Goal: Task Accomplishment & Management: Use online tool/utility

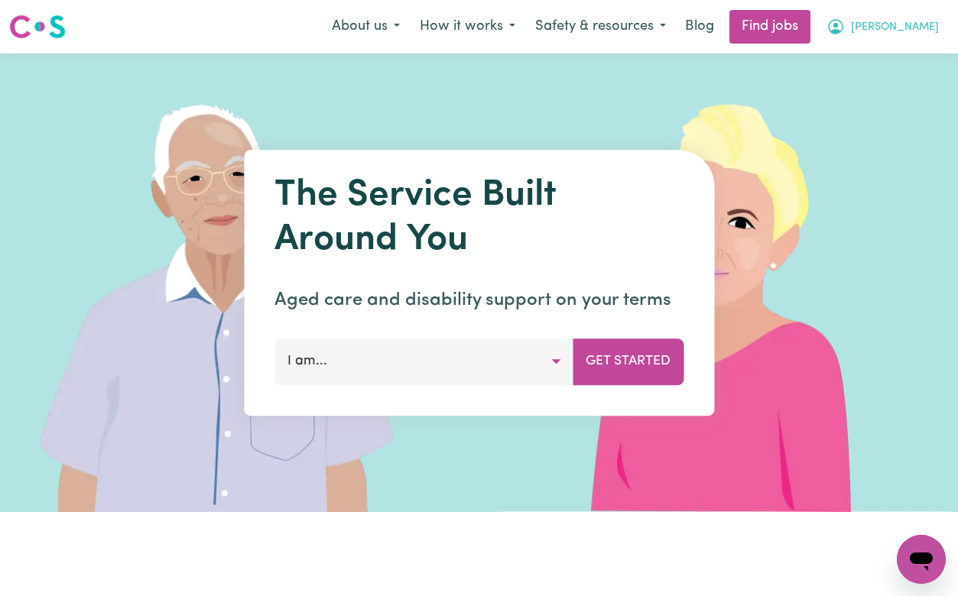
click at [899, 24] on span "[PERSON_NAME]" at bounding box center [895, 27] width 88 height 17
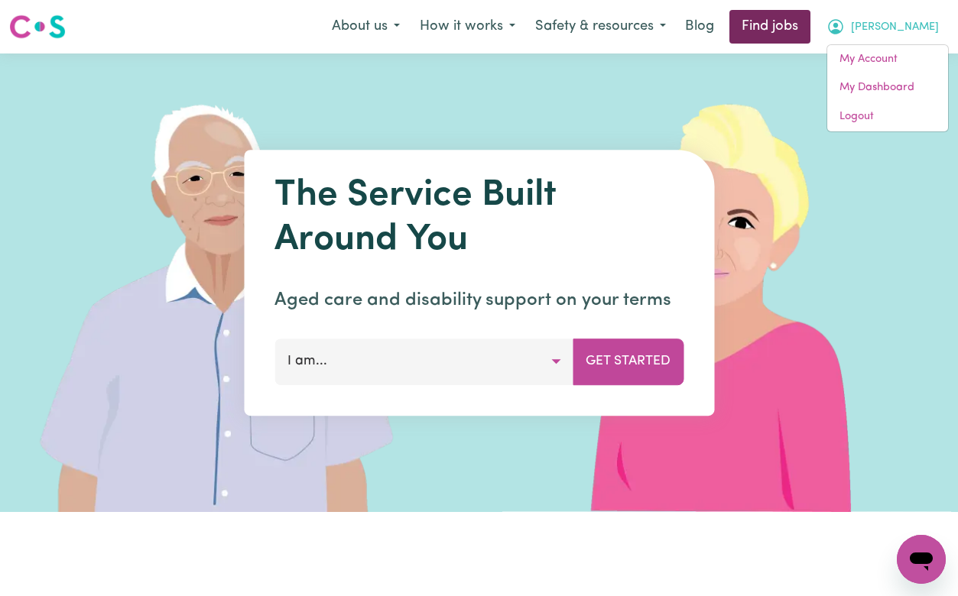
click at [810, 21] on link "Find jobs" at bounding box center [769, 27] width 81 height 34
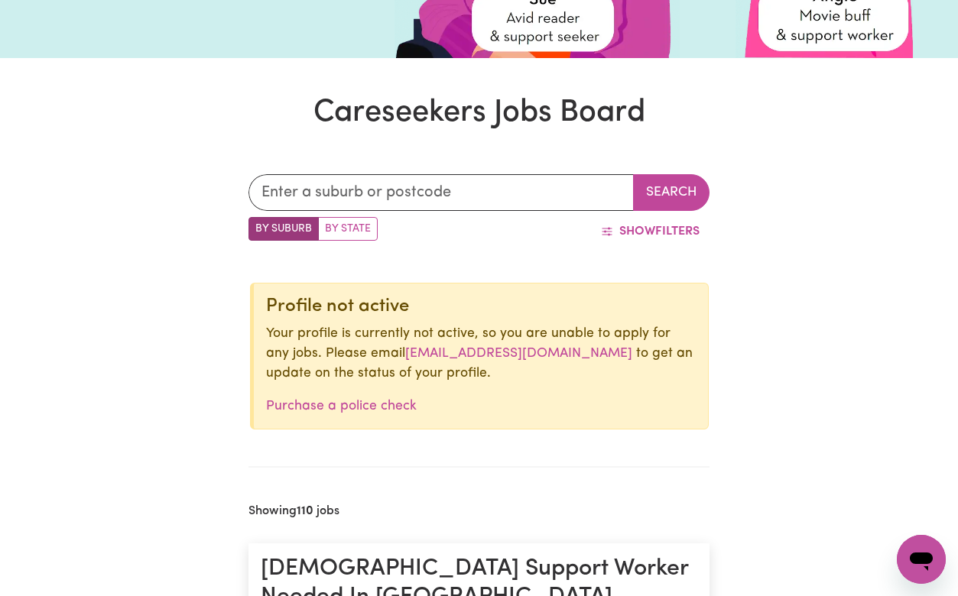
scroll to position [304, 0]
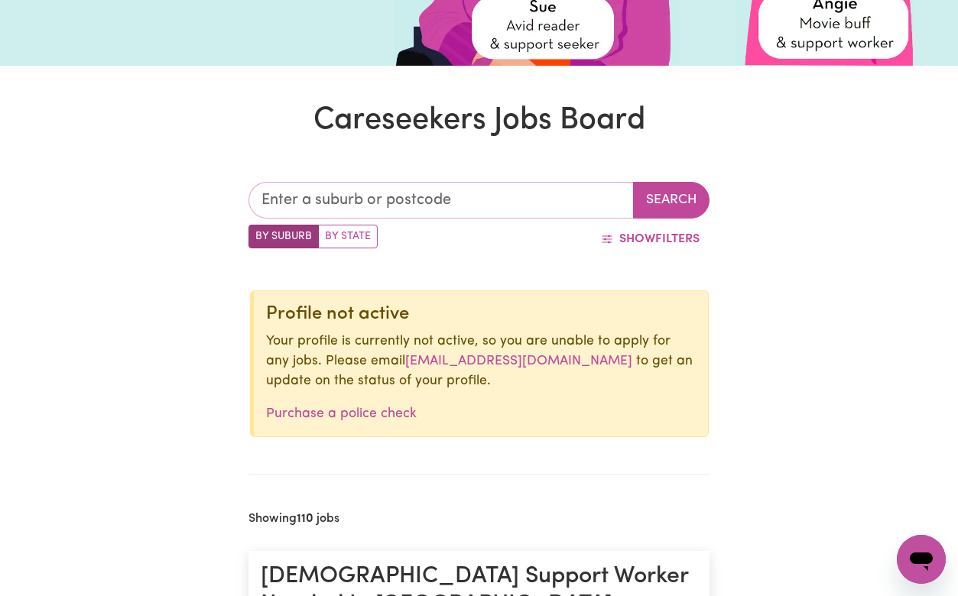
click at [508, 194] on input "text" at bounding box center [440, 200] width 385 height 37
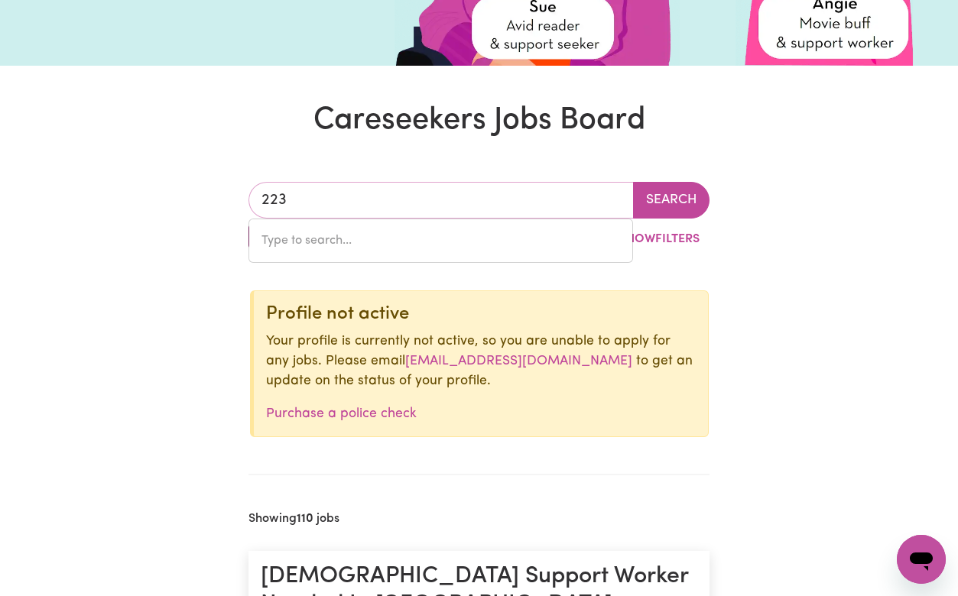
type input "2234"
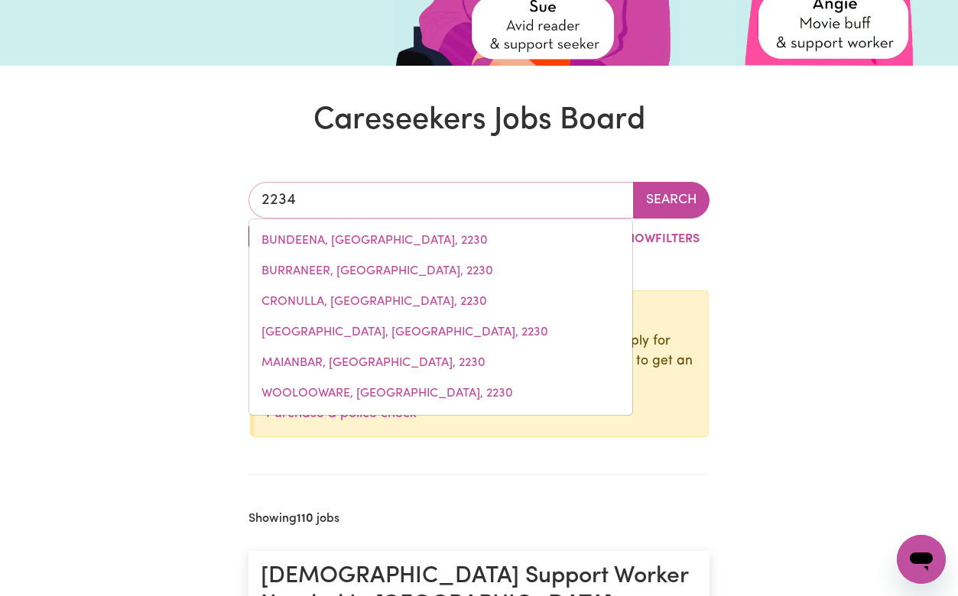
click at [465, 213] on input "2234" at bounding box center [440, 200] width 385 height 37
click at [467, 203] on input "2234" at bounding box center [440, 200] width 385 height 37
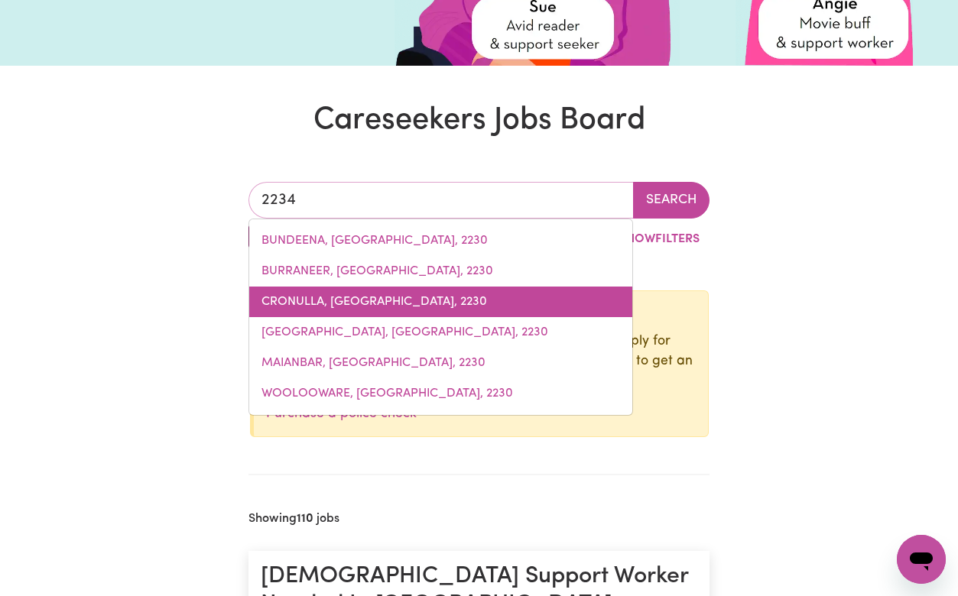
click at [489, 297] on link "CRONULLA, [GEOGRAPHIC_DATA], 2230" at bounding box center [440, 302] width 383 height 31
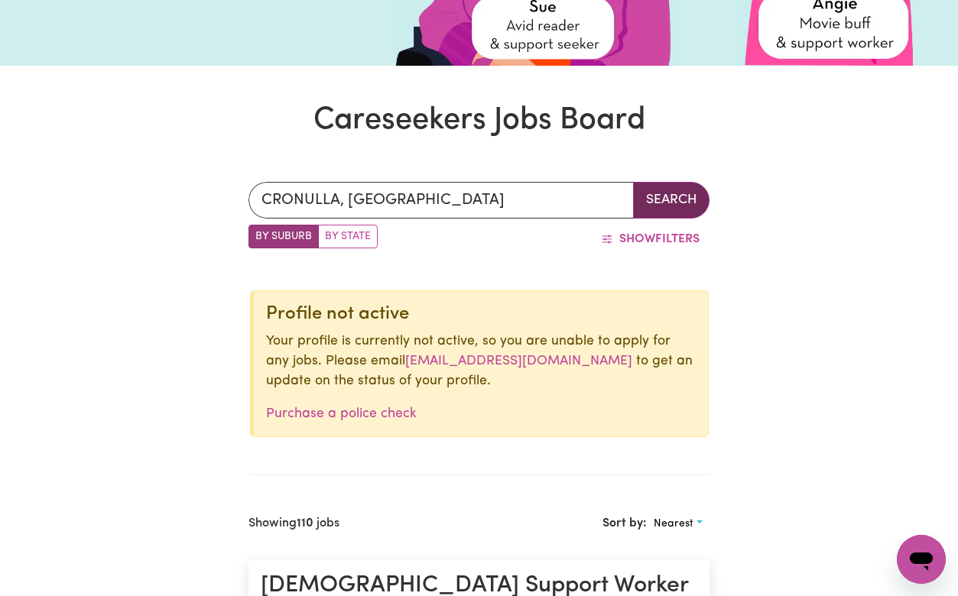
click at [673, 191] on button "Search" at bounding box center [671, 200] width 76 height 37
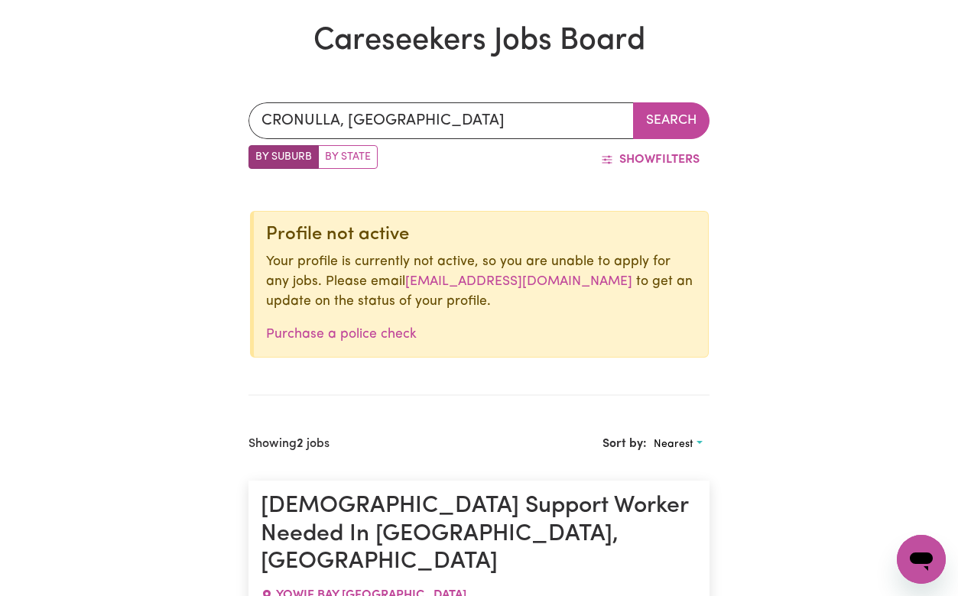
scroll to position [365, 0]
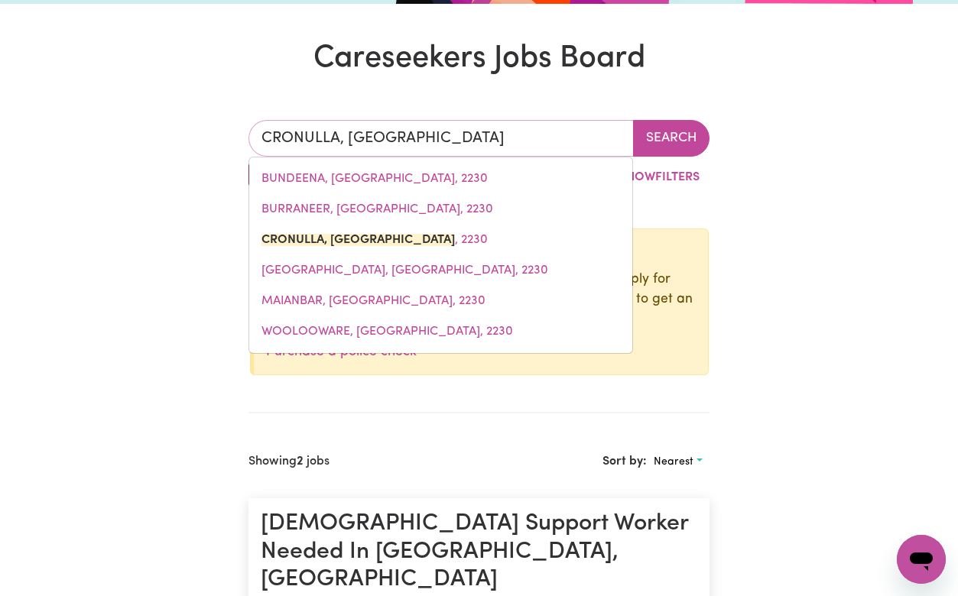
click at [459, 132] on input "CRONULLA, [GEOGRAPHIC_DATA]" at bounding box center [440, 138] width 385 height 37
drag, startPoint x: 510, startPoint y: 137, endPoint x: 217, endPoint y: 127, distance: 293.0
type input "suth"
type input "[PERSON_NAME], [GEOGRAPHIC_DATA], 2232"
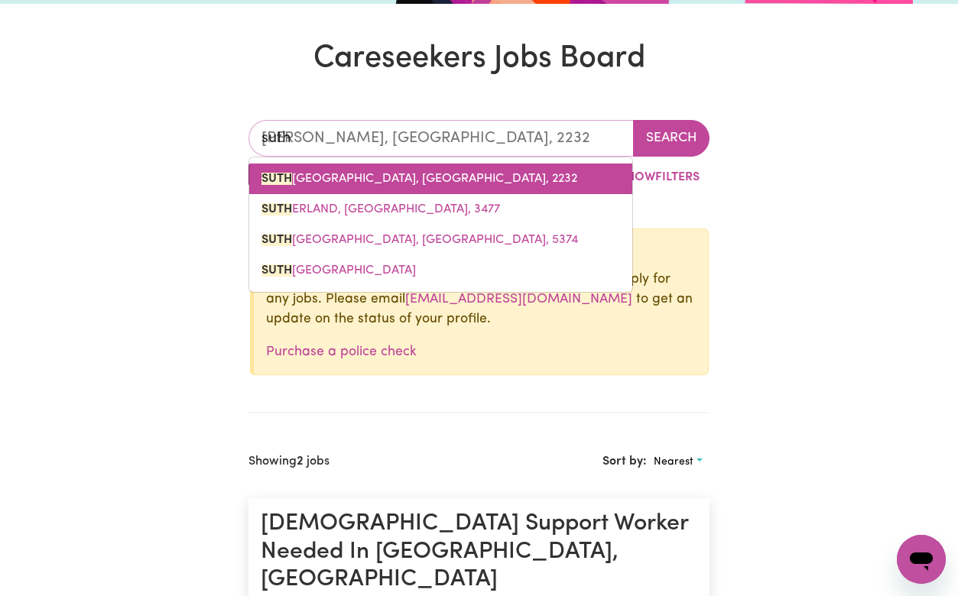
click at [313, 166] on link "[PERSON_NAME], [GEOGRAPHIC_DATA], 2232" at bounding box center [440, 179] width 383 height 31
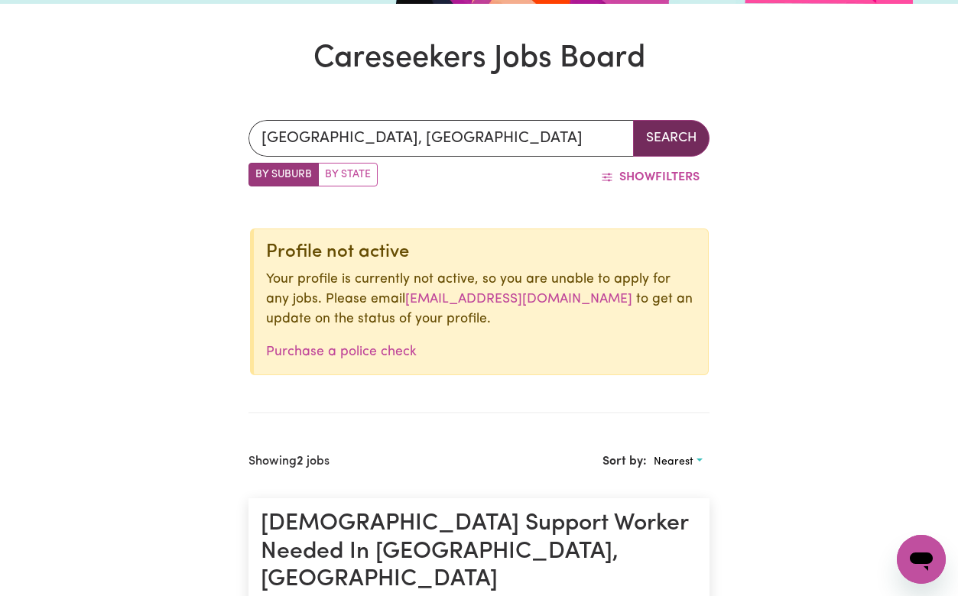
click at [667, 134] on button "Search" at bounding box center [671, 138] width 76 height 37
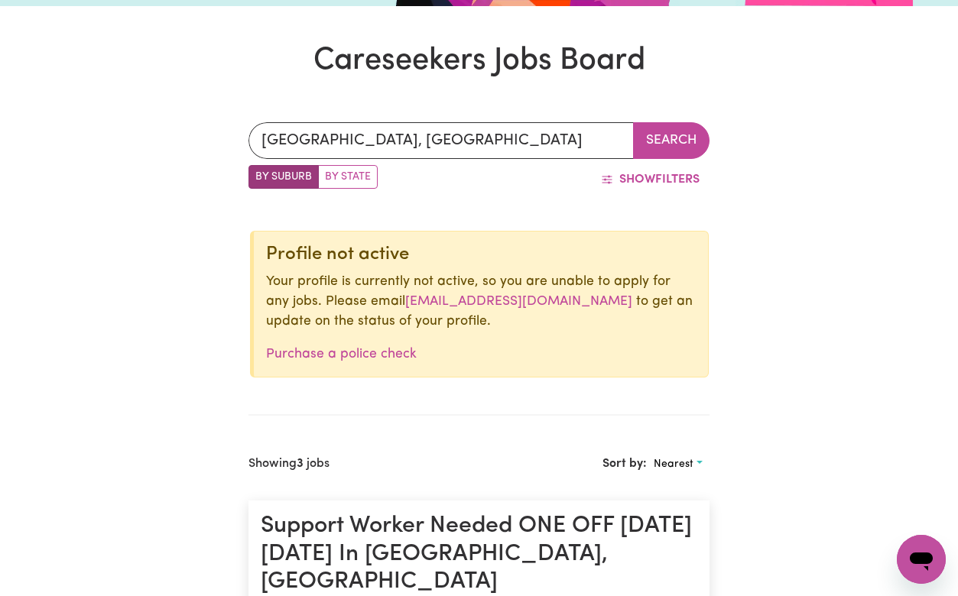
scroll to position [260, 0]
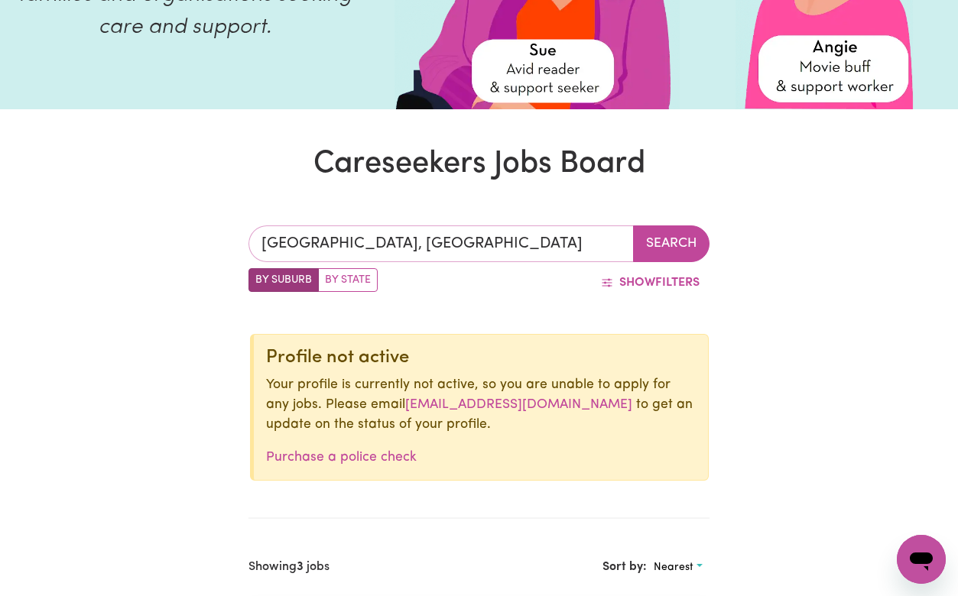
type input "[GEOGRAPHIC_DATA], [GEOGRAPHIC_DATA], 2232"
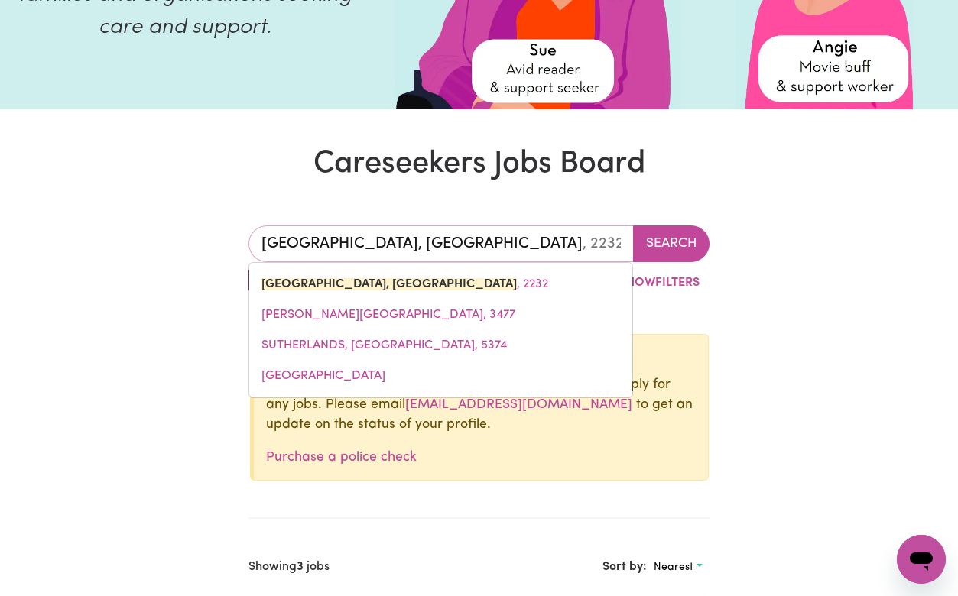
click at [537, 246] on input "[GEOGRAPHIC_DATA], [GEOGRAPHIC_DATA]" at bounding box center [440, 244] width 385 height 37
drag, startPoint x: 555, startPoint y: 234, endPoint x: 193, endPoint y: 221, distance: 362.6
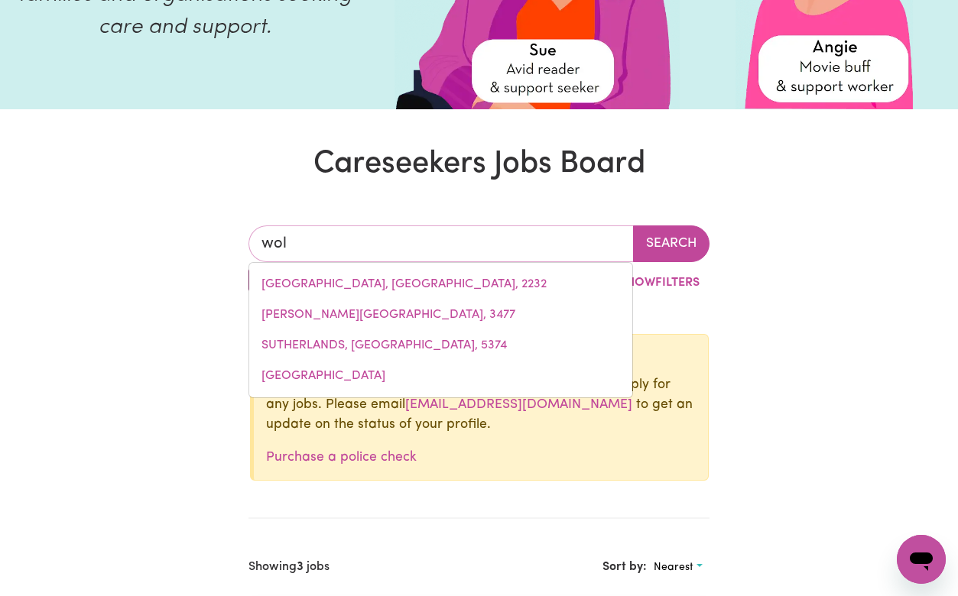
type input "[PERSON_NAME]"
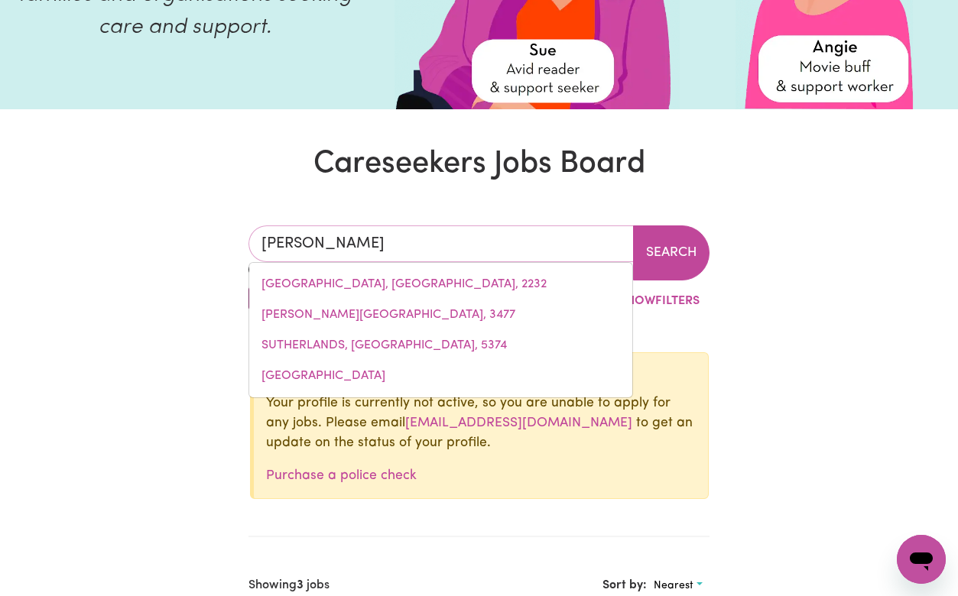
type input "wollANGAMBE, [GEOGRAPHIC_DATA], 2790"
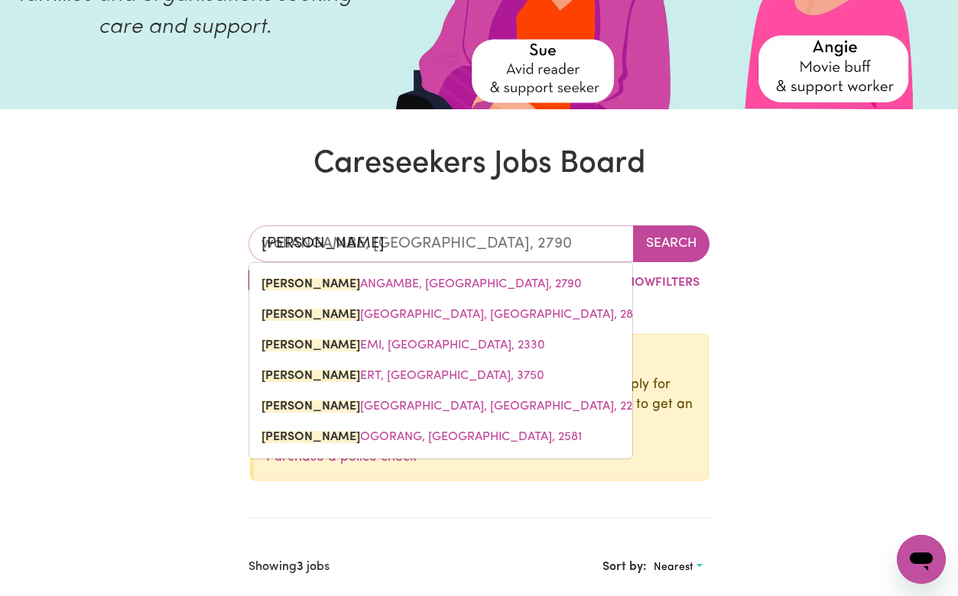
type input "wollo"
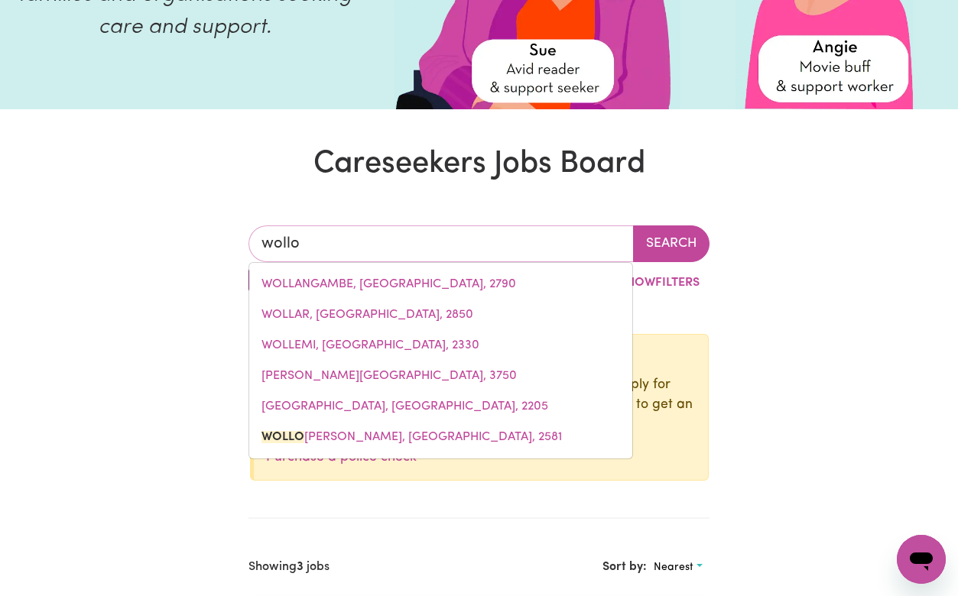
type input "wolloGORANG, [GEOGRAPHIC_DATA], 2581"
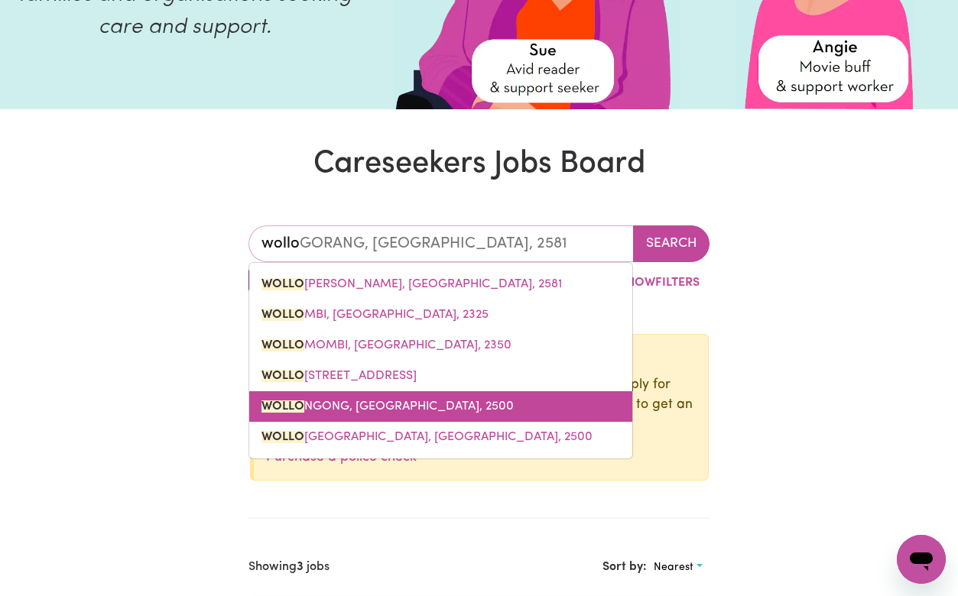
click at [365, 404] on span "WOLLO NGONG, [GEOGRAPHIC_DATA], 2500" at bounding box center [387, 407] width 252 height 12
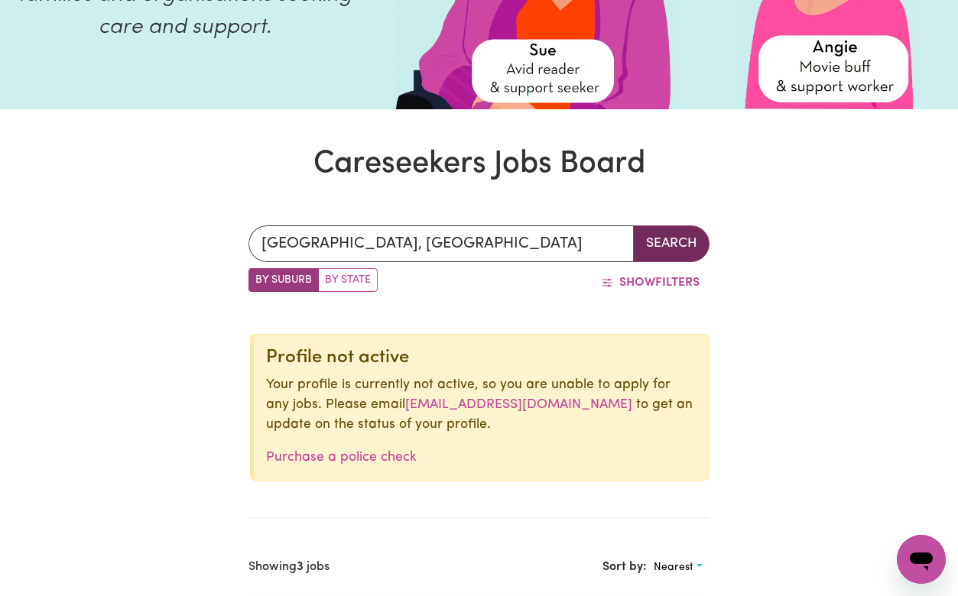
click at [667, 242] on button "Search" at bounding box center [671, 244] width 76 height 37
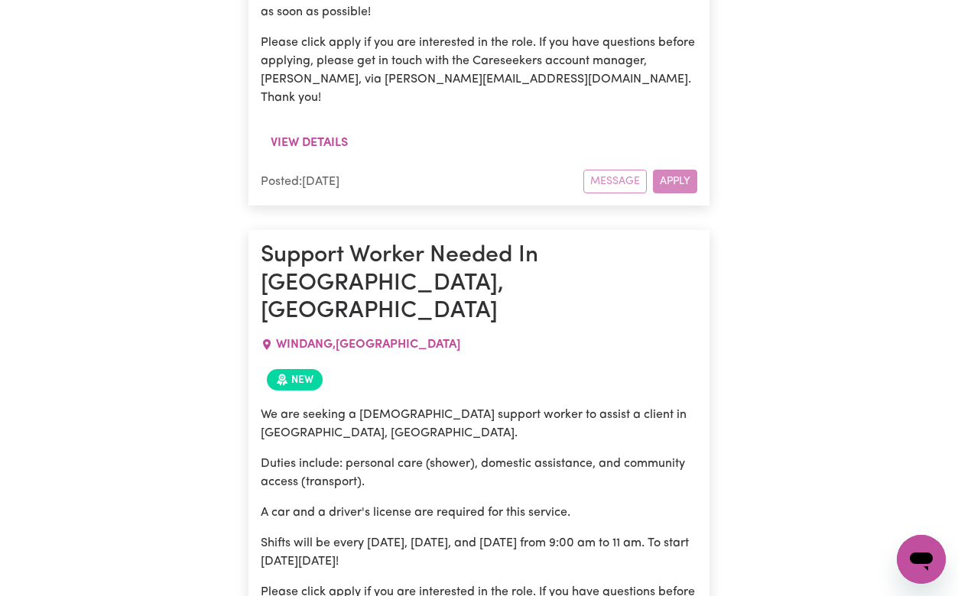
scroll to position [2265, 0]
